Goal: Transaction & Acquisition: Purchase product/service

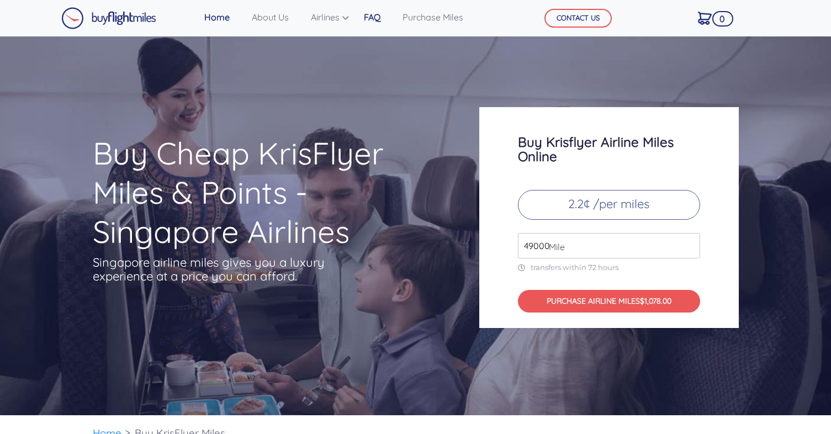
click at [376, 12] on link "FAQ" at bounding box center [371, 17] width 25 height 22
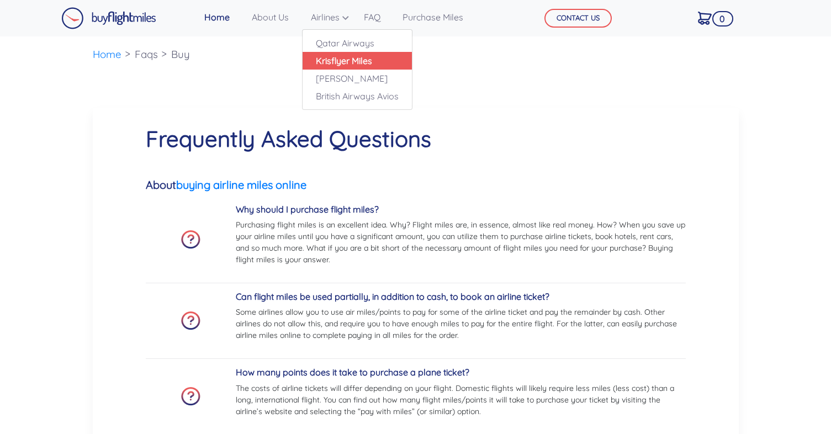
click at [352, 65] on link "Krisflyer Miles" at bounding box center [357, 61] width 109 height 18
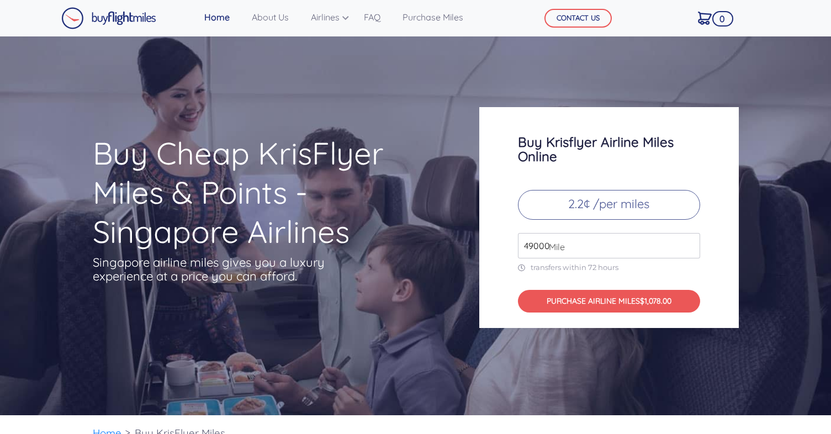
click at [536, 244] on input "49000" at bounding box center [609, 245] width 182 height 25
click at [416, 280] on div "Buy Cheap KrisFlyer Miles & Points - Singapore Airlines Singapore airline miles…" at bounding box center [277, 231] width 386 height 194
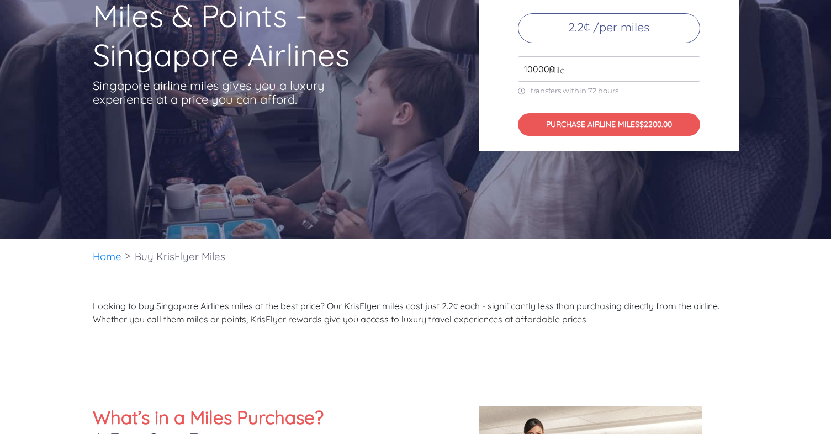
scroll to position [140, 0]
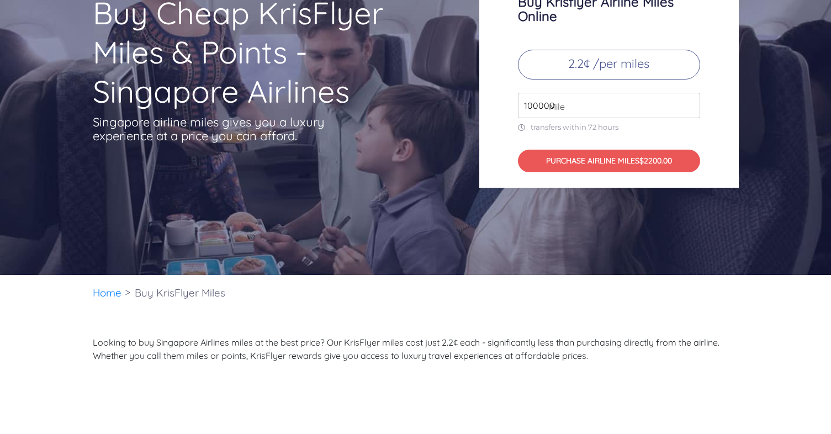
click at [536, 97] on input "100000" at bounding box center [609, 105] width 182 height 25
click at [392, 241] on div "Buy Cheap KrisFlyer Miles & Points - Singapore Airlines Singapore airline miles…" at bounding box center [415, 85] width 831 height 379
click at [539, 102] on input "262000" at bounding box center [609, 105] width 182 height 25
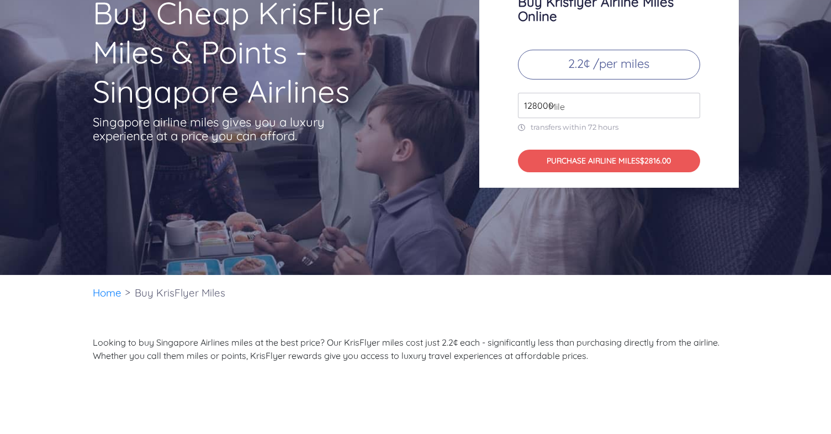
type input "128000"
